Goal: Obtain resource: Obtain resource

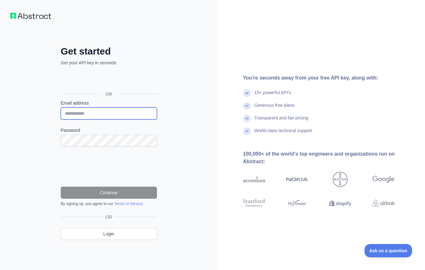
click at [83, 115] on input "Email address" at bounding box center [109, 113] width 96 height 12
type input "**********"
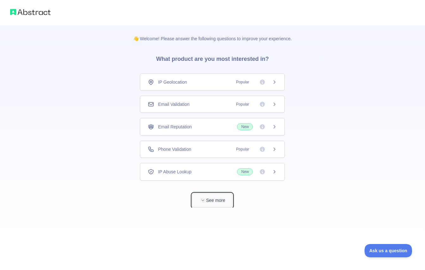
click at [217, 200] on button "See more" at bounding box center [212, 200] width 41 height 14
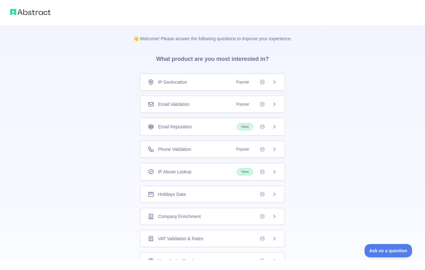
click at [221, 126] on div "Email Reputation New" at bounding box center [212, 126] width 129 height 7
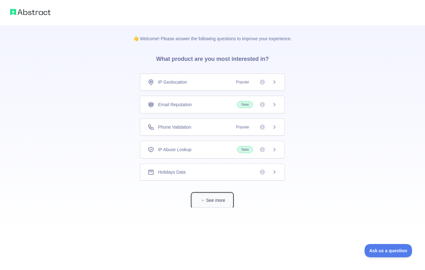
click at [217, 200] on button "See more" at bounding box center [212, 200] width 41 height 14
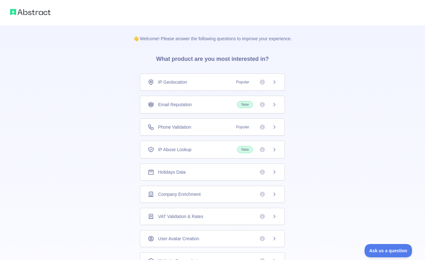
click at [222, 174] on div "Holidays Data" at bounding box center [212, 172] width 129 height 6
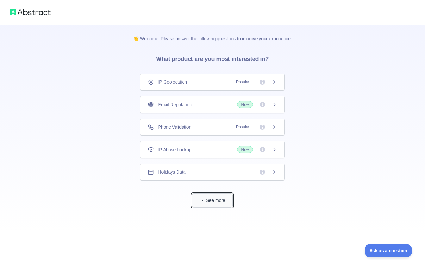
click at [220, 198] on button "See more" at bounding box center [212, 200] width 41 height 14
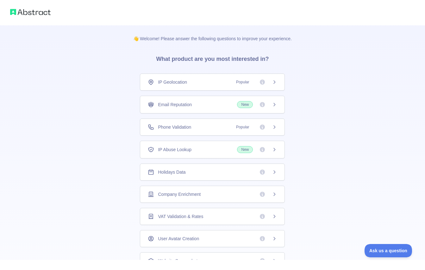
click at [223, 104] on div "Email Reputation New" at bounding box center [212, 104] width 129 height 7
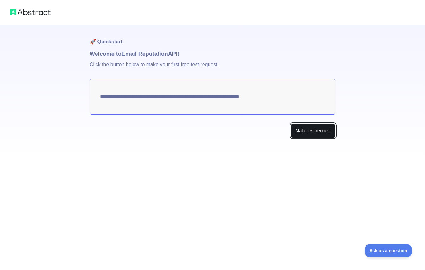
click at [302, 131] on button "Make test request" at bounding box center [313, 131] width 45 height 14
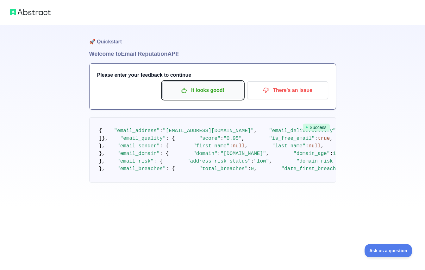
click at [207, 91] on p "It looks good!" at bounding box center [203, 90] width 72 height 11
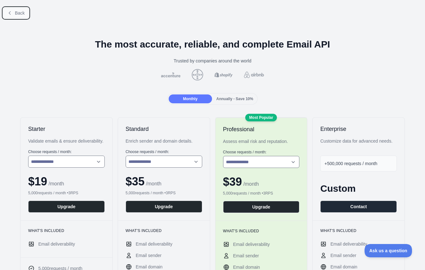
click at [16, 15] on span "Back" at bounding box center [20, 12] width 10 height 5
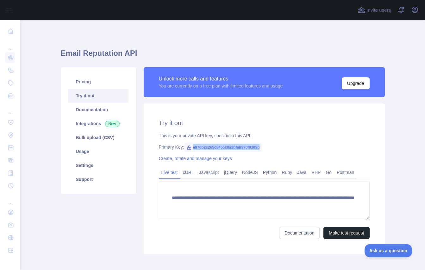
drag, startPoint x: 193, startPoint y: 146, endPoint x: 273, endPoint y: 147, distance: 80.2
click at [273, 147] on div "Primary Key: e976b2c265c8455c8a3bfab970f0309b" at bounding box center [264, 147] width 211 height 6
copy span "e976b2c265c8455c8a3bfab970f0309b"
